Goal: Task Accomplishment & Management: Use online tool/utility

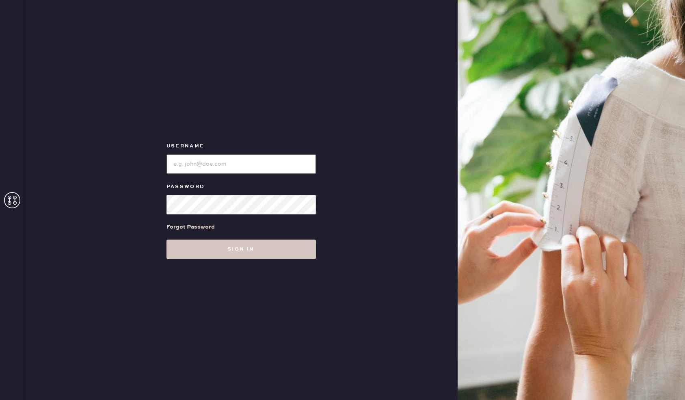
drag, startPoint x: 221, startPoint y: 160, endPoint x: 224, endPoint y: 173, distance: 12.4
click at [221, 161] on input "loginName" at bounding box center [240, 163] width 149 height 19
type input "reformationsantamonica"
click at [166, 240] on button "Sign in" at bounding box center [240, 249] width 149 height 19
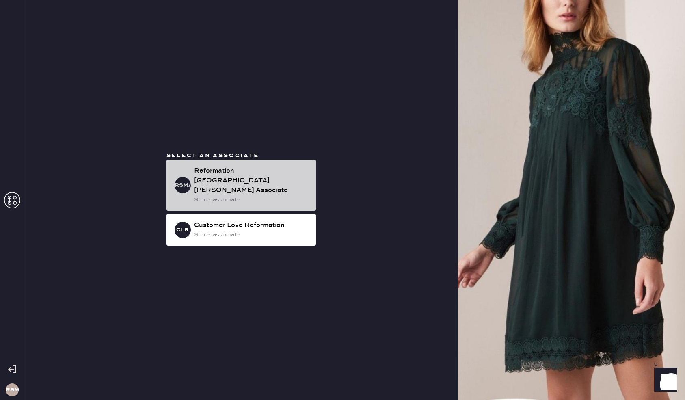
click at [237, 187] on div "Reformation [GEOGRAPHIC_DATA][PERSON_NAME] Associate" at bounding box center [251, 180] width 115 height 29
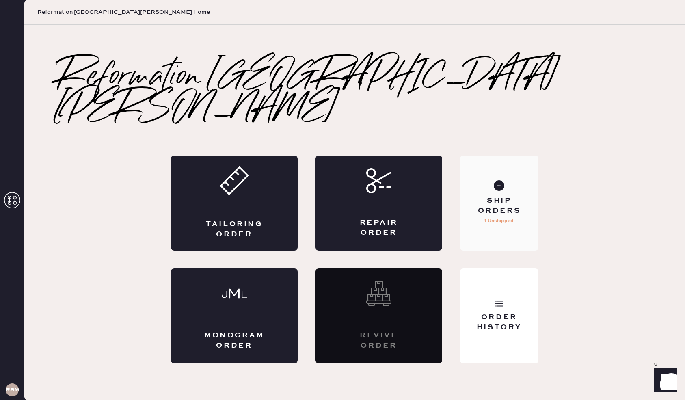
click at [514, 196] on div "Ship Orders" at bounding box center [498, 206] width 65 height 20
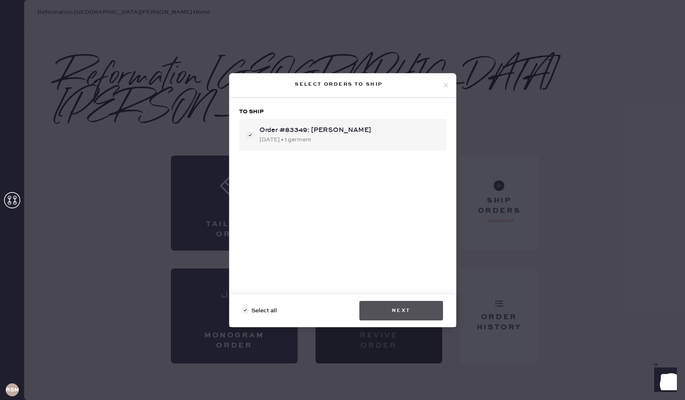
click at [391, 312] on button "Next" at bounding box center [401, 310] width 84 height 19
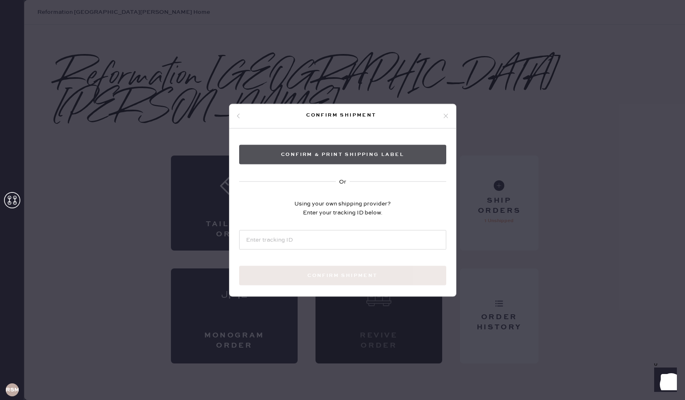
click at [339, 151] on button "Confirm & Print shipping label" at bounding box center [342, 154] width 207 height 19
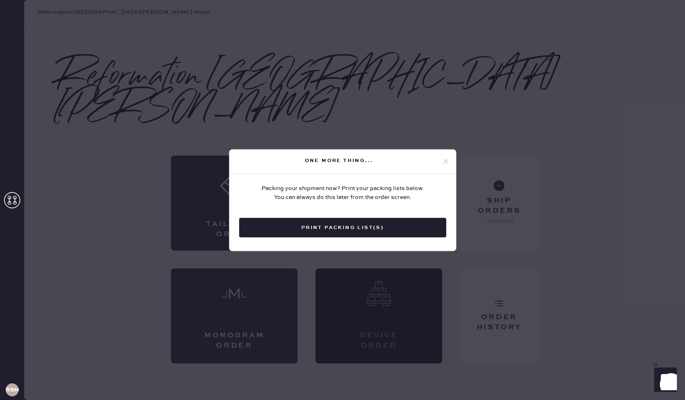
click at [369, 225] on button "Print Packing List(s)" at bounding box center [342, 227] width 207 height 19
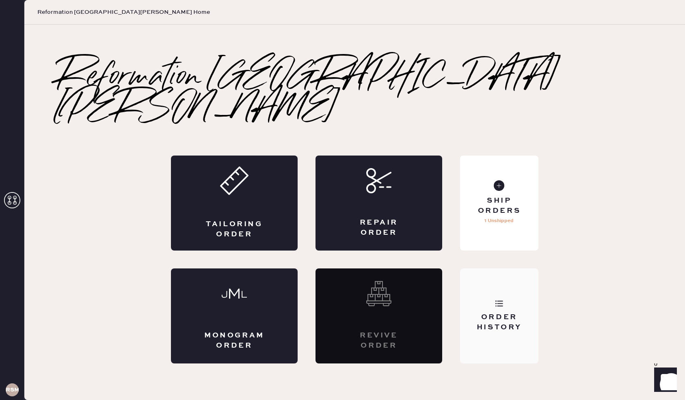
click at [507, 285] on div "Order History" at bounding box center [499, 315] width 78 height 95
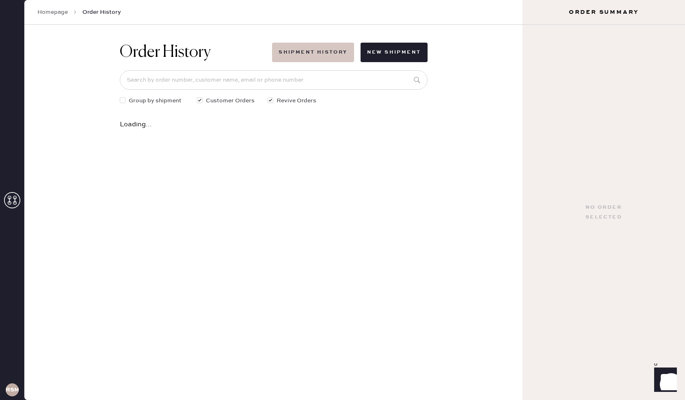
click at [346, 57] on button "Shipment History" at bounding box center [313, 52] width 82 height 19
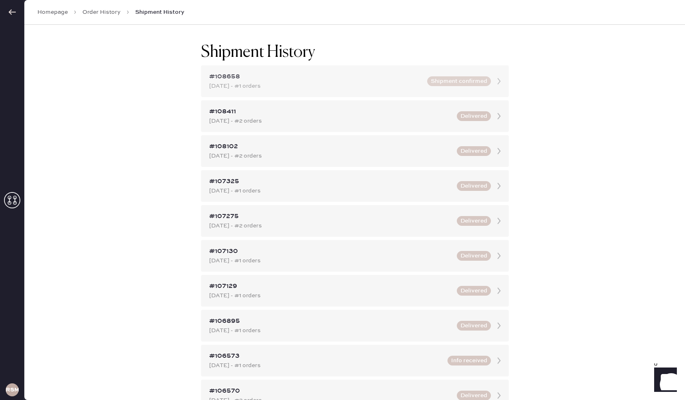
click at [492, 77] on icon at bounding box center [499, 81] width 16 height 16
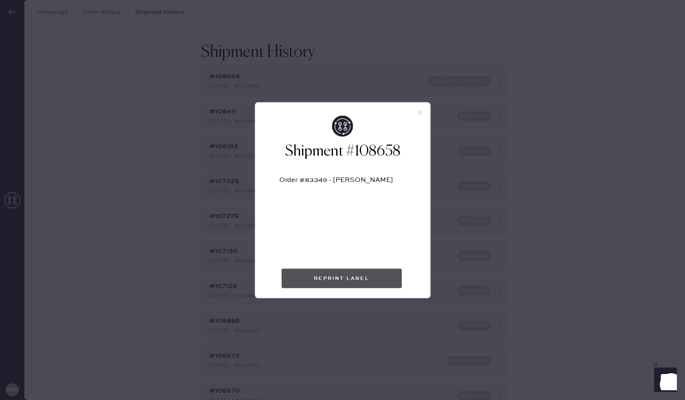
click at [341, 282] on button "Reprint Label" at bounding box center [341, 277] width 120 height 19
